Goal: Check status

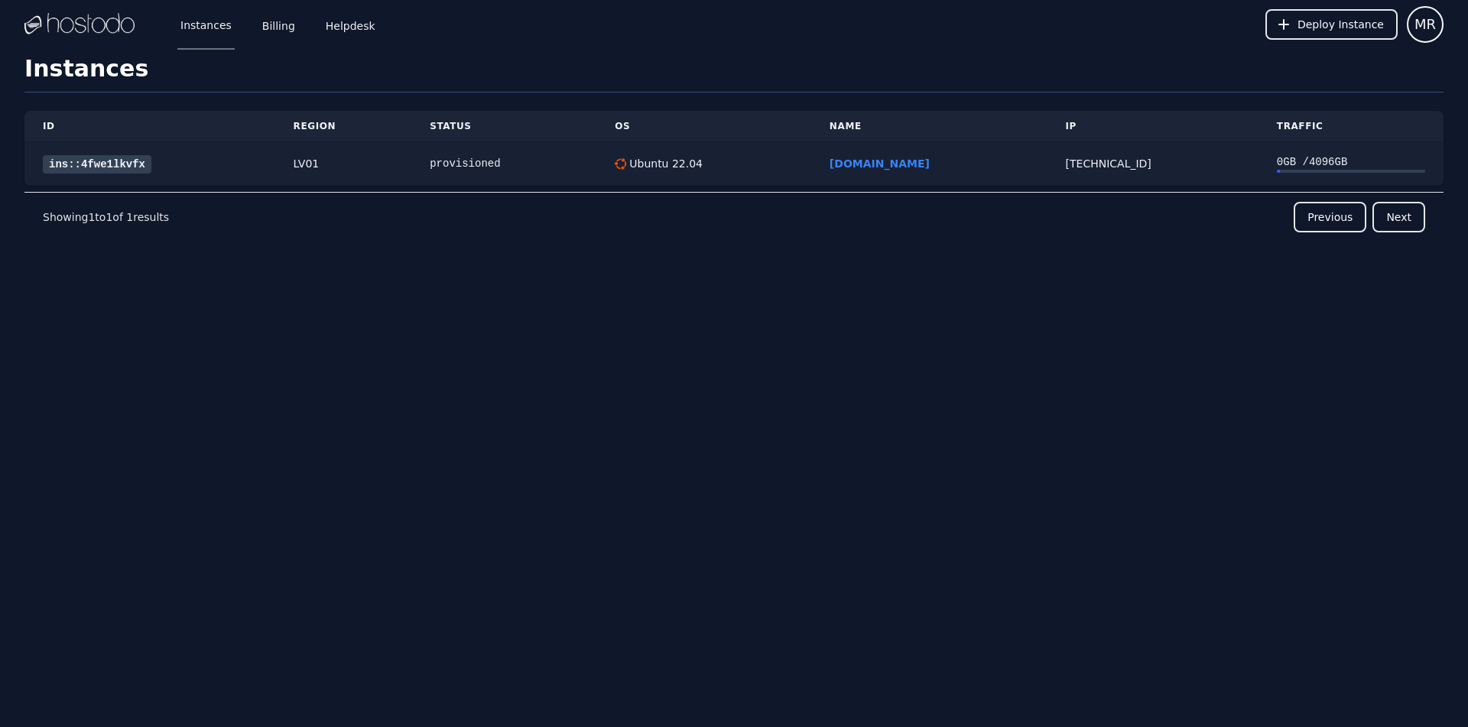
click at [93, 169] on link "ins::4fwe1lkvfx" at bounding box center [97, 164] width 109 height 18
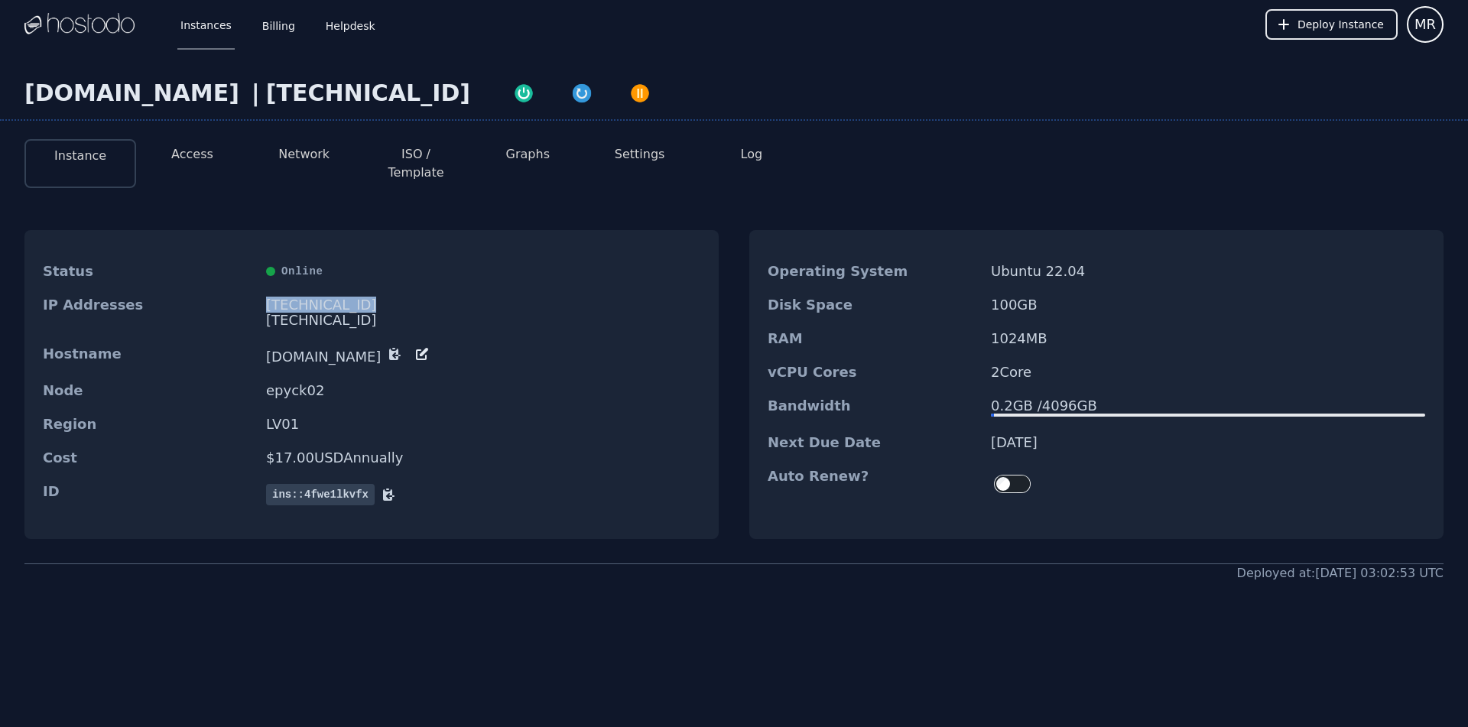
click at [339, 297] on div "[TECHNICAL_ID]" at bounding box center [483, 304] width 434 height 15
click at [397, 417] on dd "LV01" at bounding box center [483, 424] width 434 height 15
click at [191, 161] on button "Access" at bounding box center [192, 154] width 42 height 18
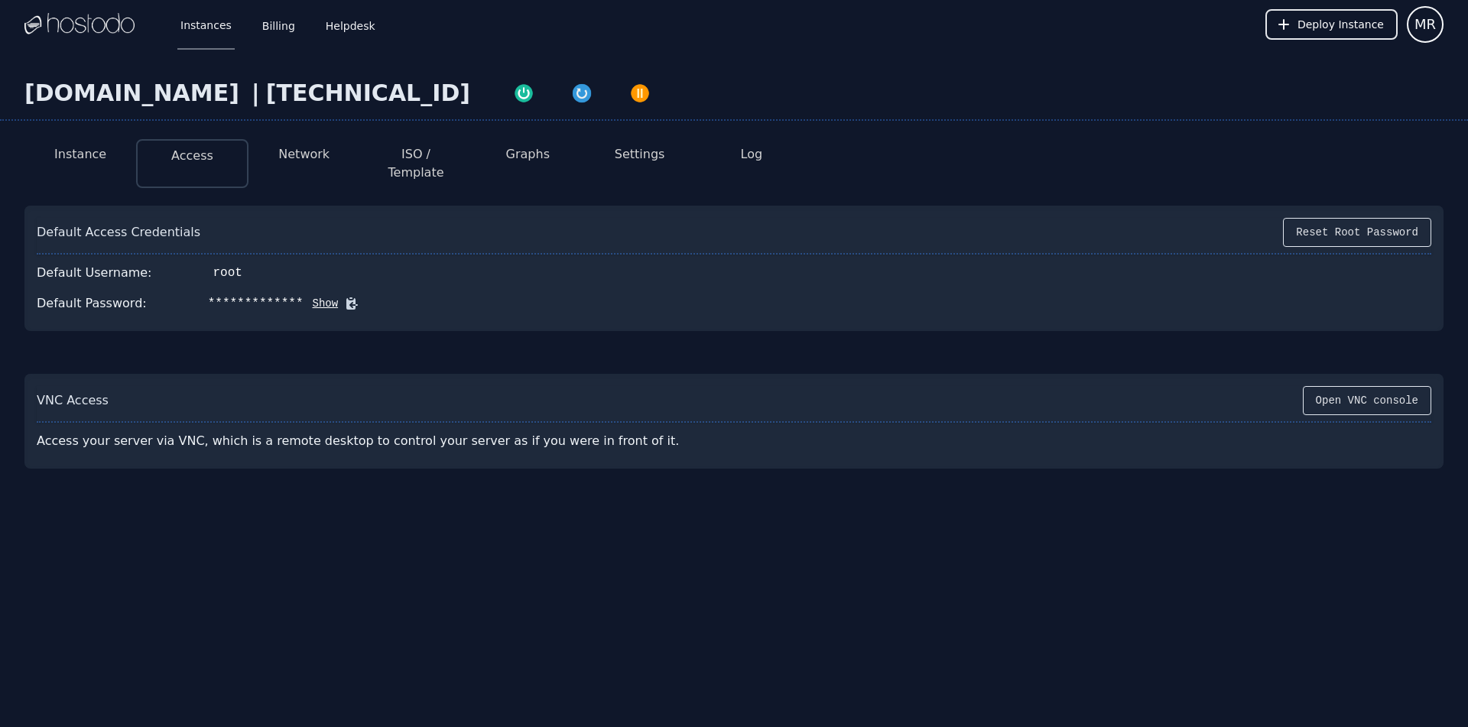
click at [304, 296] on button "Show" at bounding box center [321, 303] width 35 height 15
click at [366, 296] on icon at bounding box center [373, 303] width 15 height 15
click at [258, 630] on div "Instances Billing Helpdesk Deploy Instance MR Instances SSH Keys Billing Helpde…" at bounding box center [734, 363] width 1468 height 727
